Goal: Information Seeking & Learning: Learn about a topic

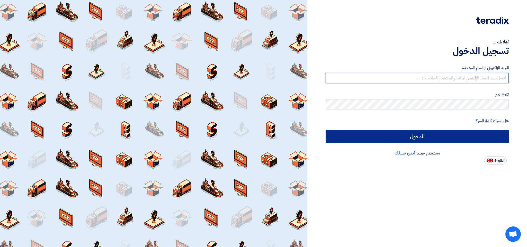
type input "[EMAIL_ADDRESS][DOMAIN_NAME]"
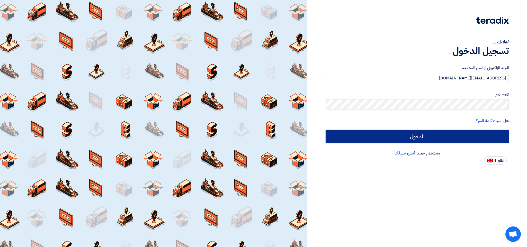
click at [425, 137] on input "الدخول" at bounding box center [417, 136] width 183 height 13
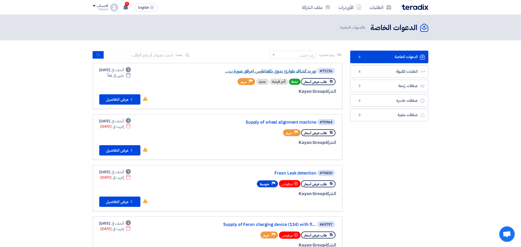
click at [278, 71] on link "توريد كشاف طوارئ يدوى بالمغناطيس (مرفق صورة ب..." at bounding box center [264, 71] width 103 height 5
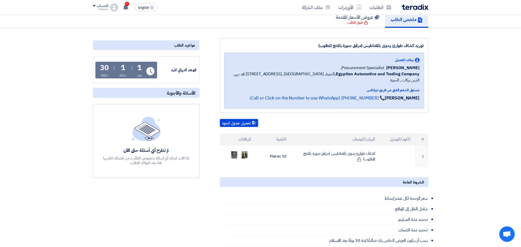
scroll to position [81, 0]
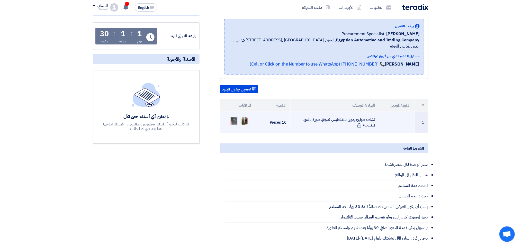
click at [234, 115] on img at bounding box center [234, 121] width 7 height 12
click at [244, 116] on img at bounding box center [244, 120] width 7 height 9
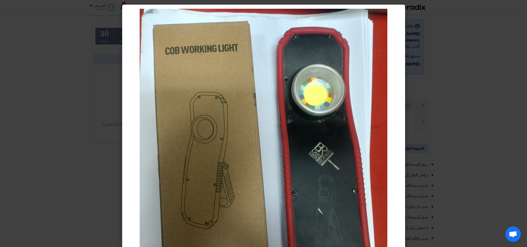
click at [339, 138] on img at bounding box center [264, 173] width 248 height 329
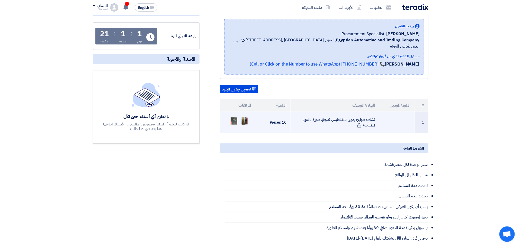
click at [245, 116] on img at bounding box center [244, 120] width 7 height 9
click at [246, 116] on img at bounding box center [244, 120] width 7 height 9
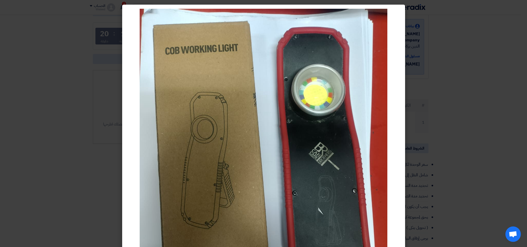
click at [288, 144] on img at bounding box center [264, 173] width 248 height 329
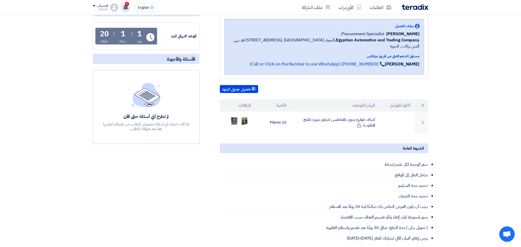
click at [124, 6] on use at bounding box center [125, 7] width 5 height 6
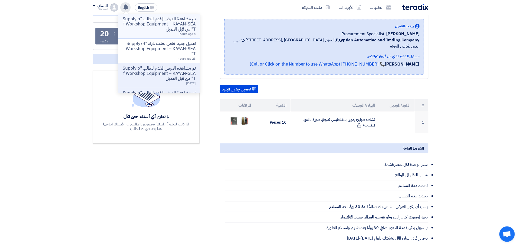
click at [167, 25] on p "تم مشاهدة العرض المقدم للطلب "Supply of Workshop Equipment – KAYAN-SEAT" من قبل…" at bounding box center [159, 23] width 74 height 15
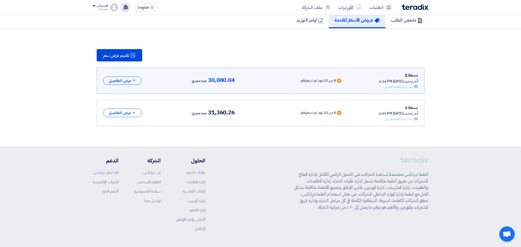
scroll to position [0, 0]
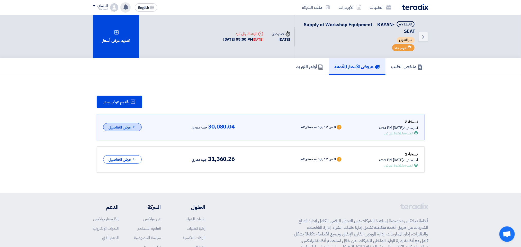
click at [127, 128] on button "عرض التفاصيل" at bounding box center [122, 127] width 39 height 8
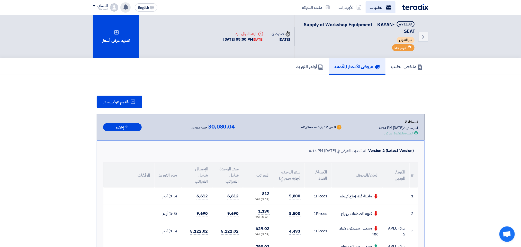
click at [376, 8] on link "الطلبات" at bounding box center [381, 7] width 30 height 12
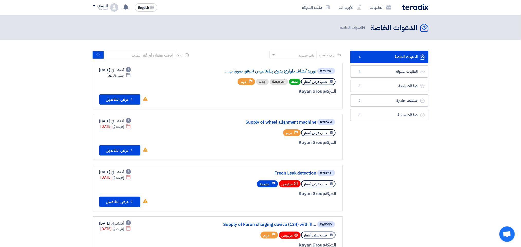
click at [273, 70] on link "توريد كشاف طوارئ يدوى بالمغناطيس (مرفق صورة ب..." at bounding box center [264, 71] width 103 height 5
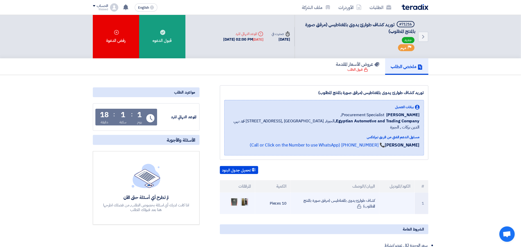
click at [243, 197] on img at bounding box center [244, 201] width 7 height 9
